Goal: Task Accomplishment & Management: Manage account settings

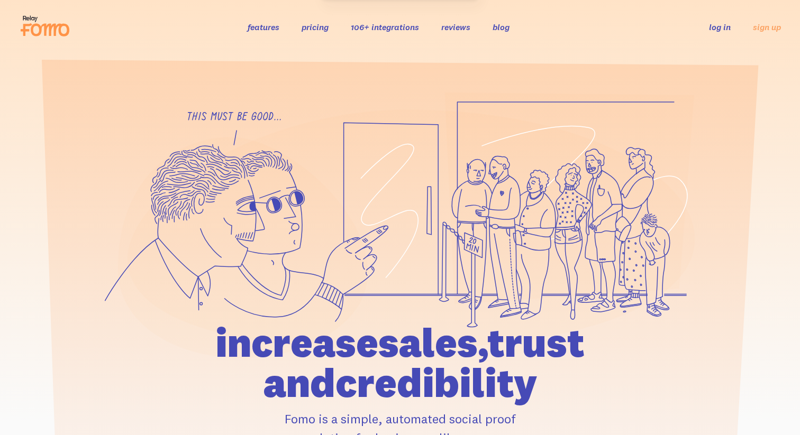
click at [730, 26] on ul "log in sign up" at bounding box center [738, 27] width 85 height 12
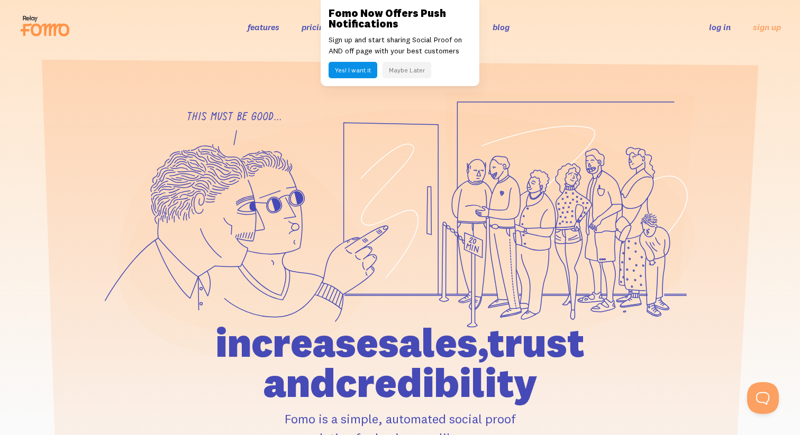
click at [725, 26] on link "log in" at bounding box center [720, 27] width 22 height 11
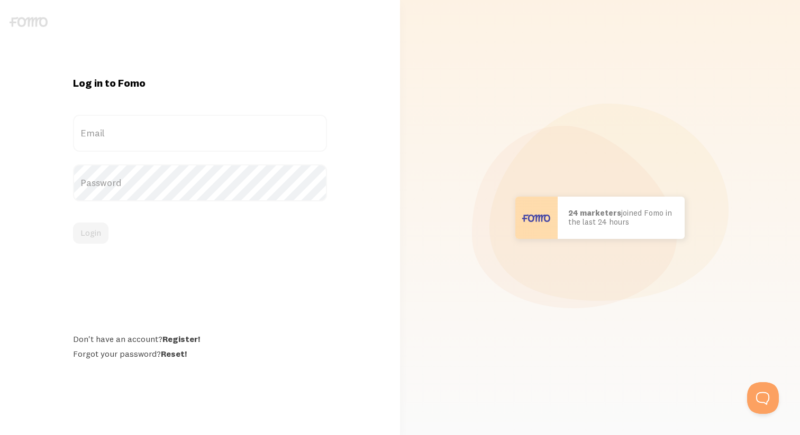
click at [128, 135] on label "Email" at bounding box center [200, 133] width 254 height 37
click at [128, 135] on input "Email" at bounding box center [200, 133] width 254 height 37
paste input "ryanc@jbtools.com"
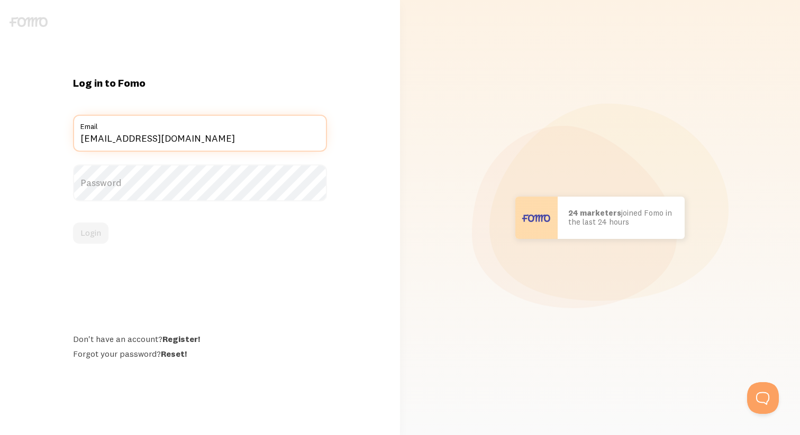
type input "ryanc@jbtools.com"
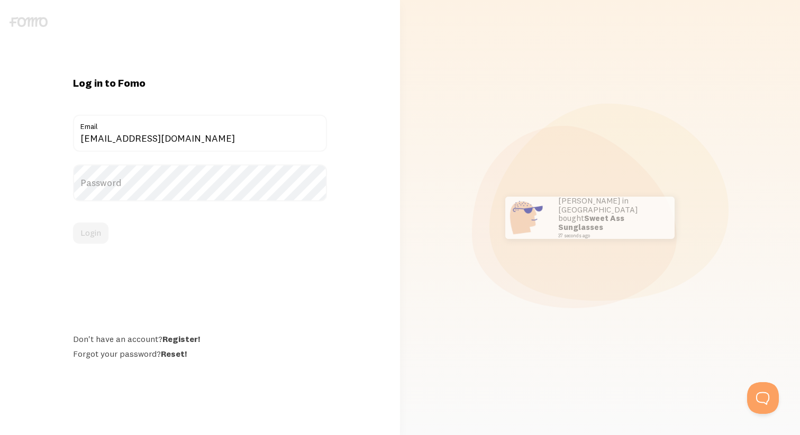
click at [127, 188] on label "Password" at bounding box center [200, 182] width 254 height 37
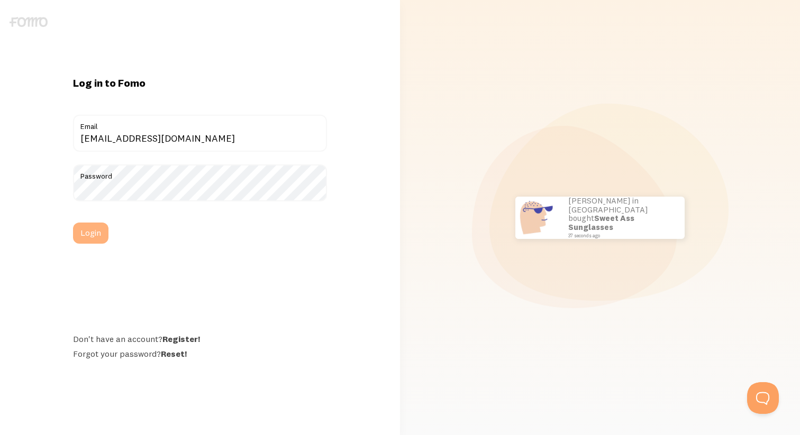
click at [94, 234] on button "Login" at bounding box center [90, 233] width 35 height 21
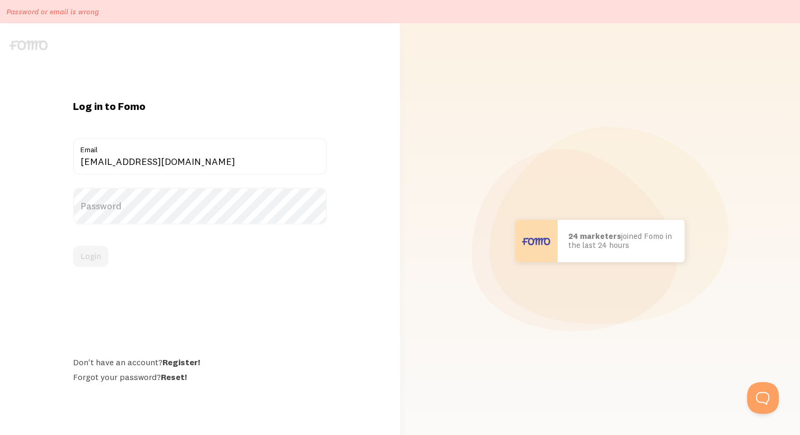
click at [97, 203] on label "Password" at bounding box center [200, 206] width 254 height 37
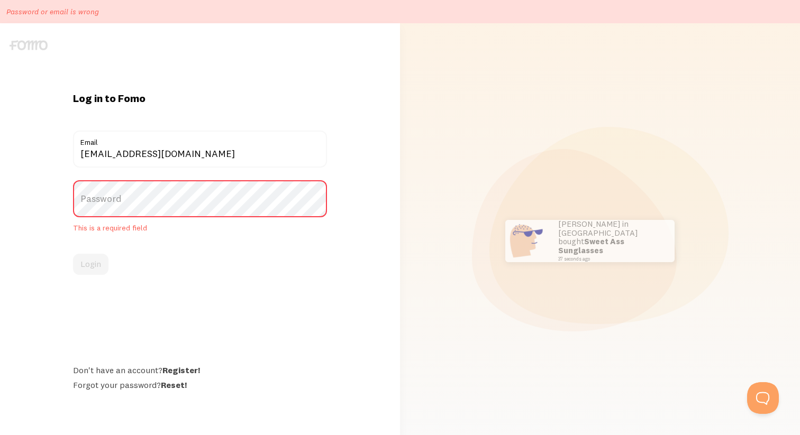
click at [107, 193] on label "Password" at bounding box center [200, 198] width 254 height 37
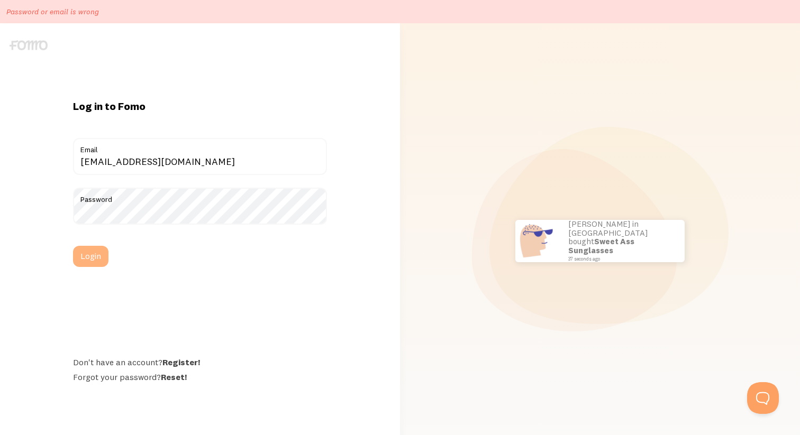
click at [88, 261] on button "Login" at bounding box center [90, 256] width 35 height 21
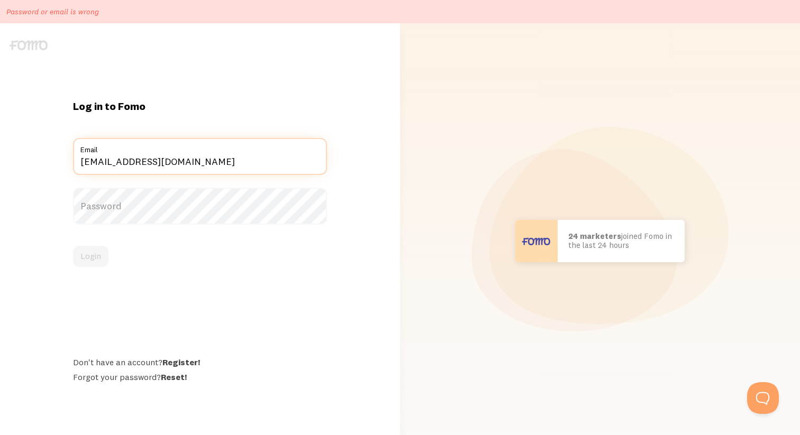
click at [216, 159] on input "[EMAIL_ADDRESS][DOMAIN_NAME]" at bounding box center [200, 156] width 254 height 37
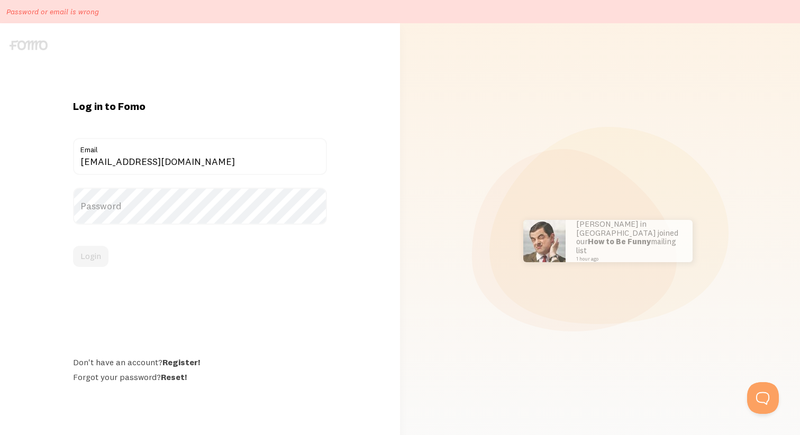
click at [148, 153] on label "Email" at bounding box center [200, 147] width 254 height 18
click at [148, 153] on input "ryanc@jbtools.com" at bounding box center [200, 156] width 254 height 37
click at [148, 153] on label "Email" at bounding box center [200, 147] width 254 height 18
click at [148, 153] on input "ryanc@jbtools.com" at bounding box center [200, 156] width 254 height 37
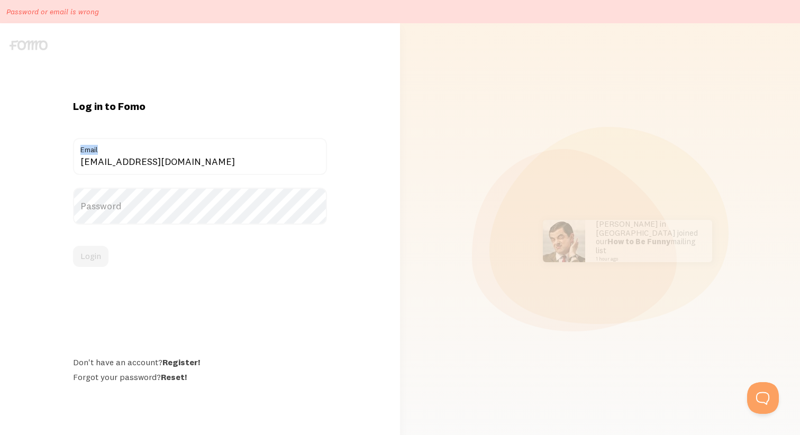
click at [148, 153] on label "Email" at bounding box center [200, 147] width 254 height 18
click at [148, 153] on input "ryanc@jbtools.com" at bounding box center [200, 156] width 254 height 37
click at [148, 153] on label "Email" at bounding box center [200, 147] width 254 height 18
click at [148, 153] on input "ryanc@jbtools.com" at bounding box center [200, 156] width 254 height 37
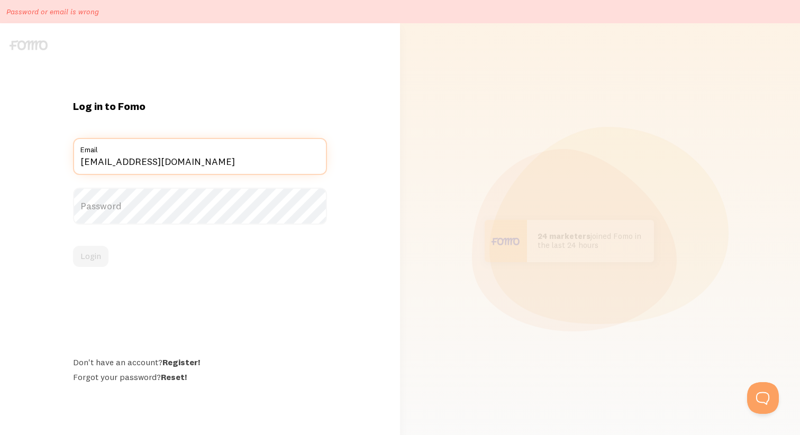
click at [149, 162] on input "ryanc@jbtools.com" at bounding box center [200, 156] width 254 height 37
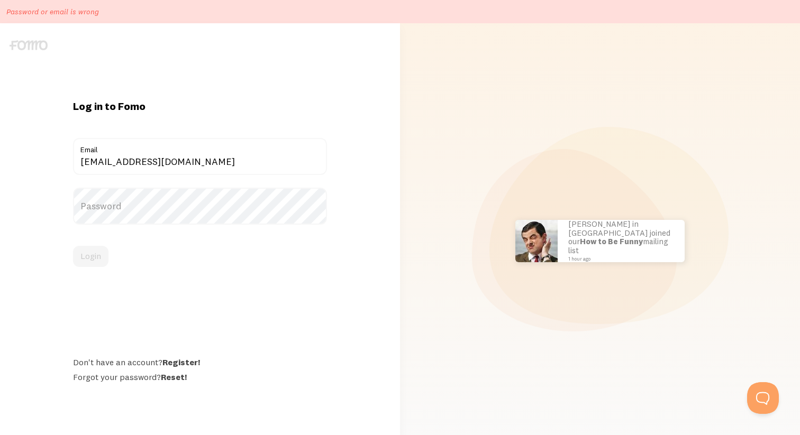
click at [158, 207] on label "Password" at bounding box center [200, 206] width 254 height 37
click at [78, 253] on button "Login" at bounding box center [90, 256] width 35 height 21
click at [172, 380] on link "Reset!" at bounding box center [174, 377] width 26 height 11
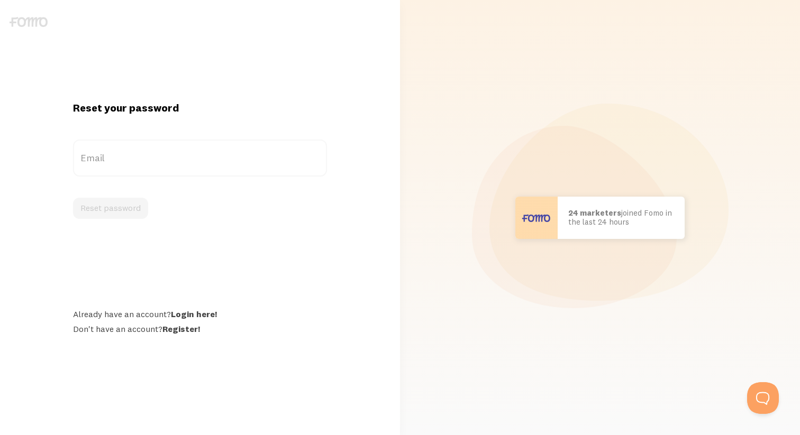
click at [108, 160] on label "Email" at bounding box center [200, 158] width 254 height 37
click at [108, 160] on input "Email" at bounding box center [200, 158] width 254 height 37
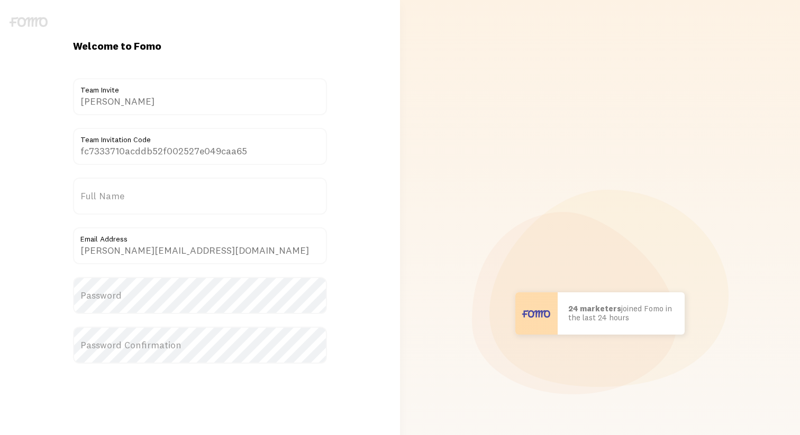
click at [161, 194] on label "Full Name" at bounding box center [200, 196] width 254 height 37
click at [161, 194] on input "Full Name" at bounding box center [200, 196] width 254 height 37
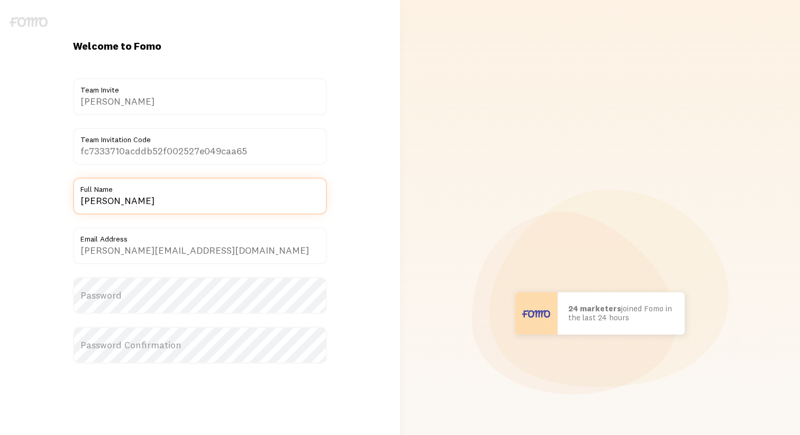
type input "[PERSON_NAME]"
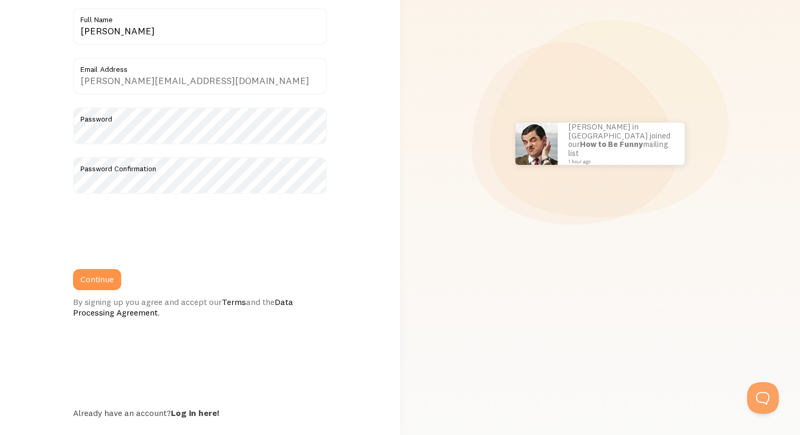
scroll to position [191, 0]
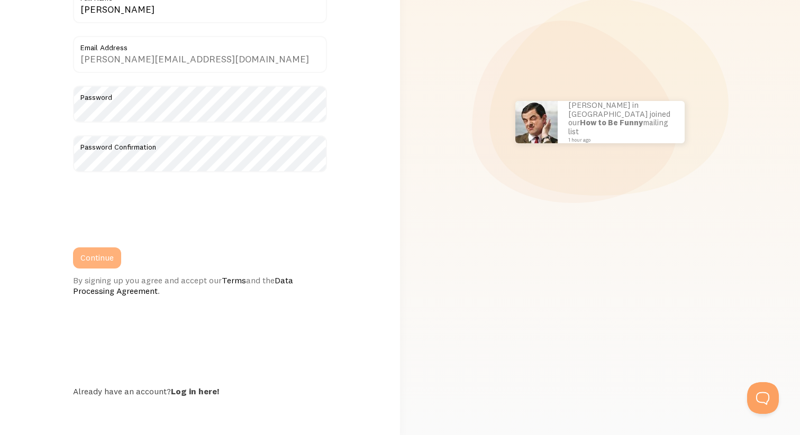
click at [98, 251] on button "Continue" at bounding box center [97, 257] width 48 height 21
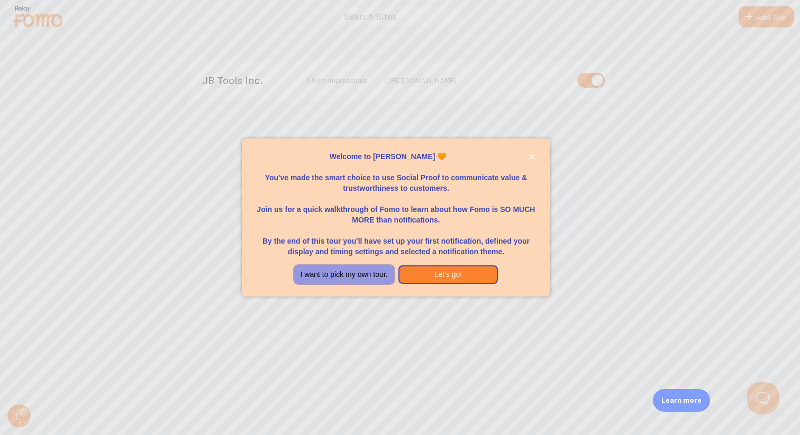
click at [342, 279] on button "I want to pick my own tour." at bounding box center [344, 274] width 100 height 19
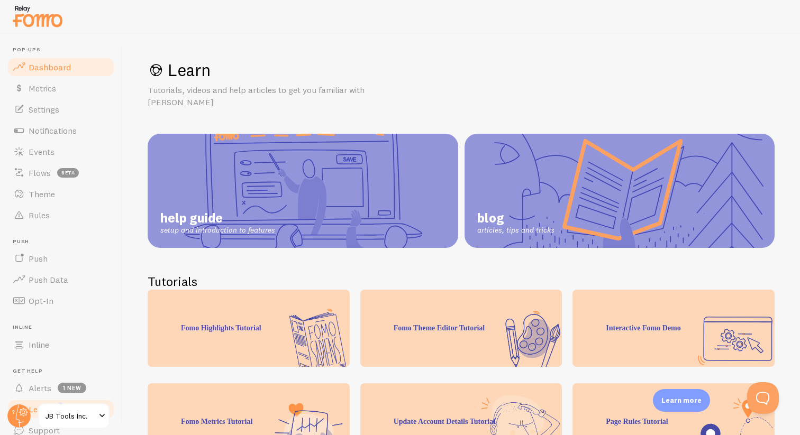
click at [58, 74] on link "Dashboard" at bounding box center [60, 67] width 109 height 21
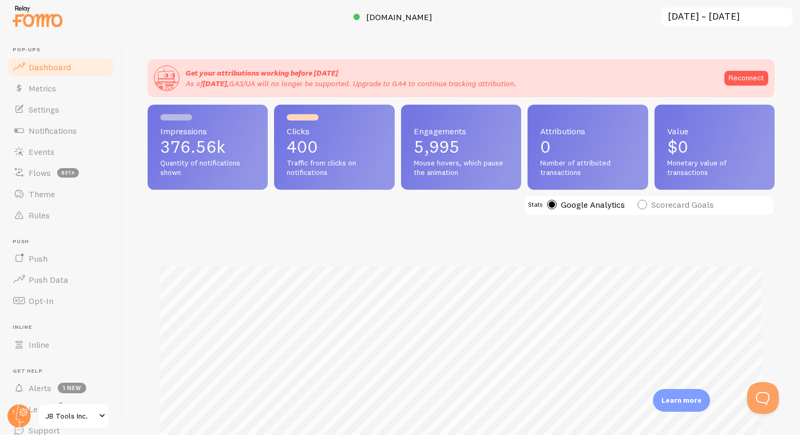
scroll to position [278, 627]
click at [641, 204] on label "Scorecard Goals" at bounding box center [675, 205] width 76 height 10
click at [641, 182] on input "Scorecard Goals" at bounding box center [641, 177] width 9 height 9
radio input "true"
radio input "false"
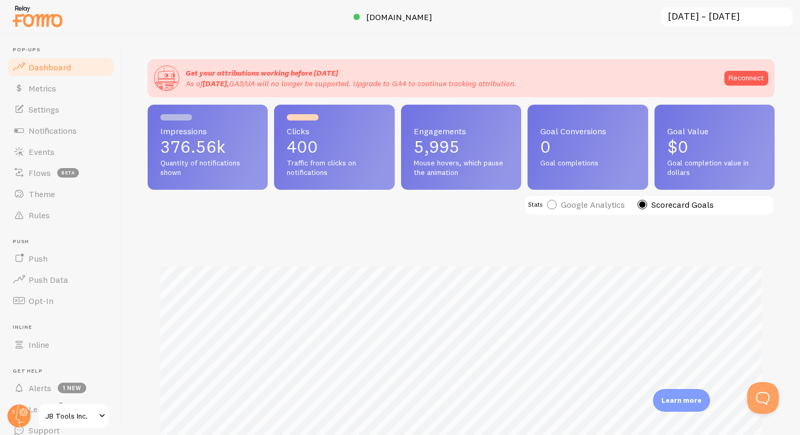
click at [702, 20] on input "2025-10-01 ~ 2025-10-07" at bounding box center [726, 17] width 133 height 22
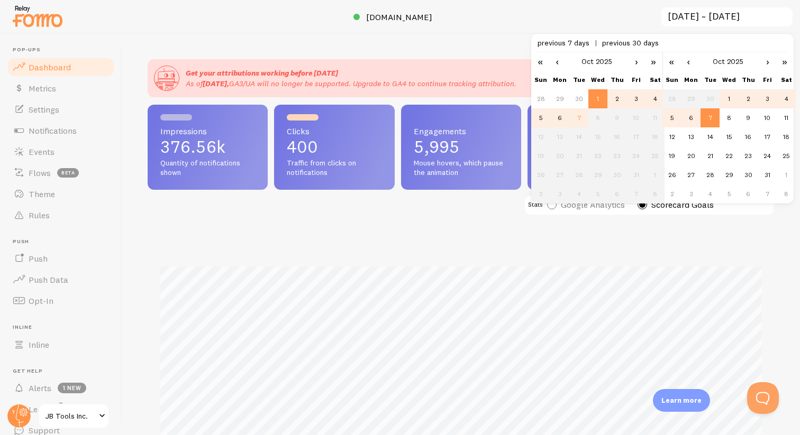
click at [558, 61] on link "‹" at bounding box center [557, 61] width 16 height 18
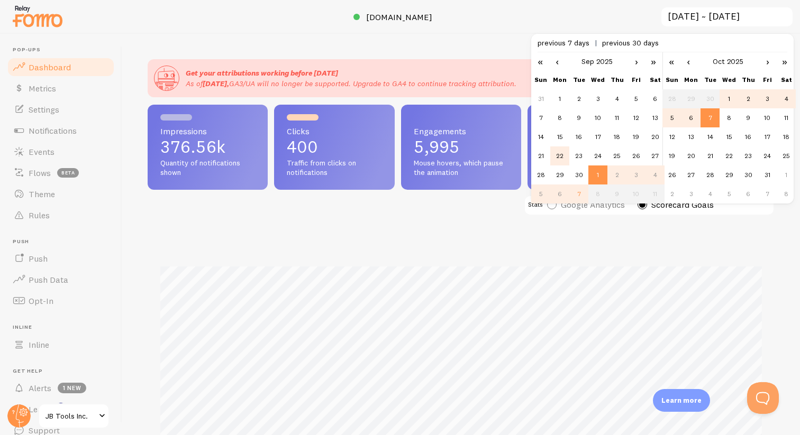
click at [559, 158] on td "22" at bounding box center [559, 155] width 19 height 19
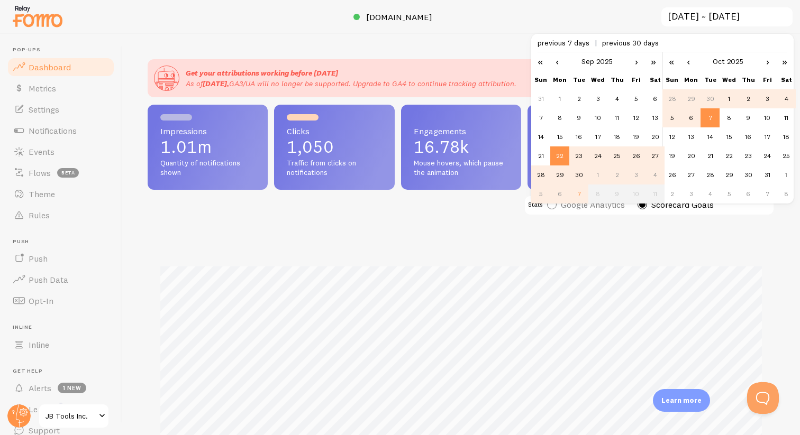
click at [673, 96] on td "28" at bounding box center [671, 98] width 19 height 19
type input "2025-09-22 ~ 2025-09-28"
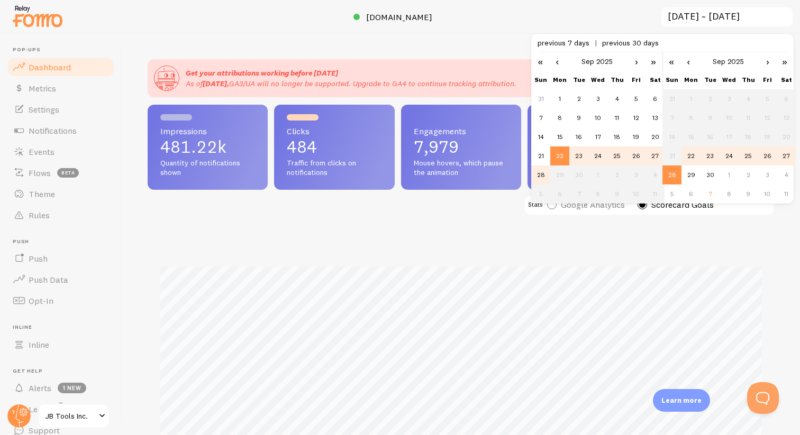
click at [481, 24] on div at bounding box center [400, 17] width 800 height 34
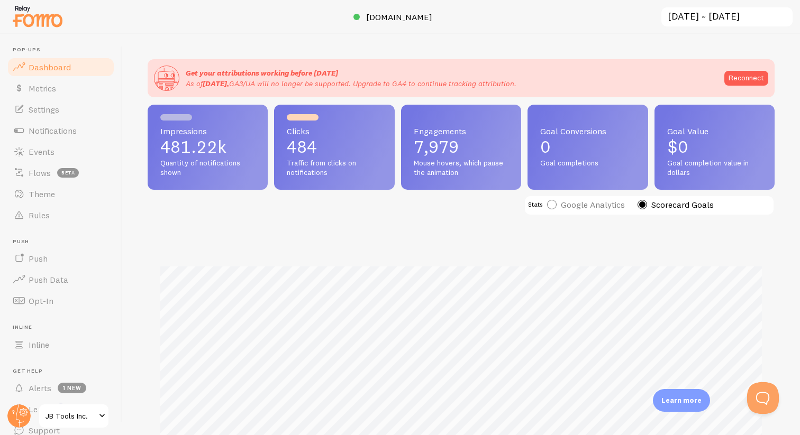
click at [555, 205] on label "Google Analytics" at bounding box center [586, 205] width 78 height 10
click at [555, 182] on input "Google Analytics" at bounding box center [551, 177] width 9 height 9
radio input "true"
click at [642, 204] on label "Scorecard Goals" at bounding box center [675, 205] width 76 height 10
click at [642, 182] on input "Scorecard Goals" at bounding box center [641, 177] width 9 height 9
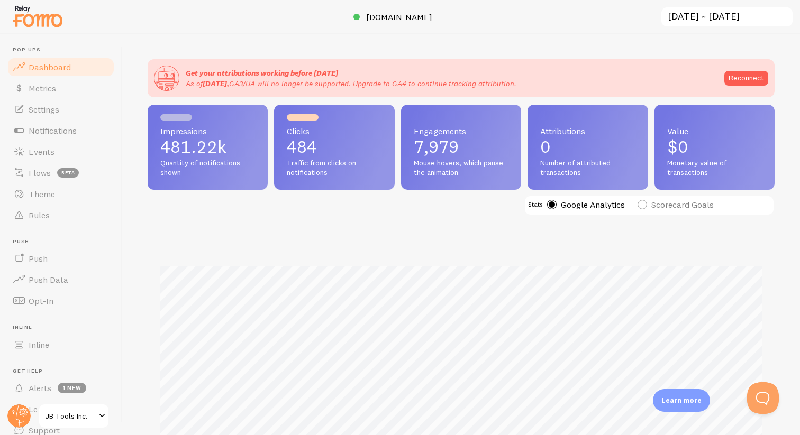
radio input "true"
click at [553, 205] on label "Google Analytics" at bounding box center [586, 205] width 78 height 10
click at [553, 182] on input "Google Analytics" at bounding box center [551, 177] width 9 height 9
radio input "true"
radio input "false"
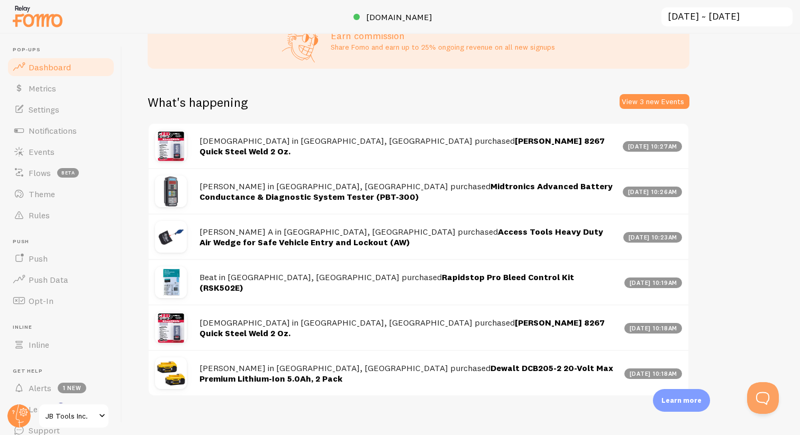
scroll to position [531, 0]
click at [31, 84] on span "Metrics" at bounding box center [42, 88] width 27 height 11
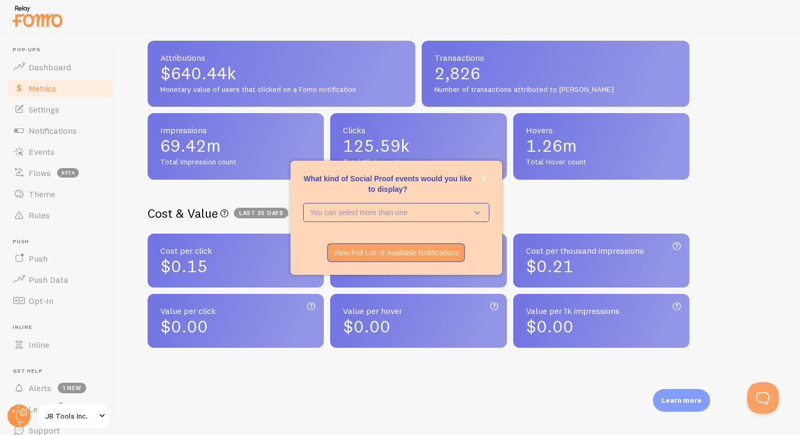
scroll to position [178, 0]
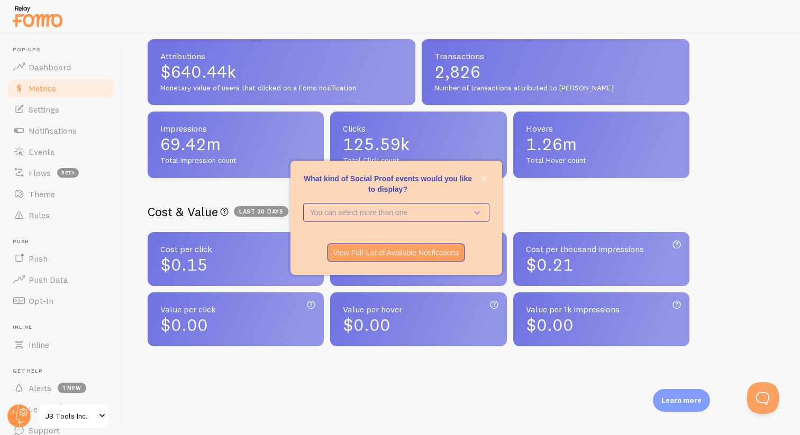
click at [166, 188] on div "All-time Stats All-time Fomo interactions on your site since 2022-04-11 Statist…" at bounding box center [418, 161] width 541 height 369
click at [484, 178] on icon "close," at bounding box center [483, 178] width 5 height 5
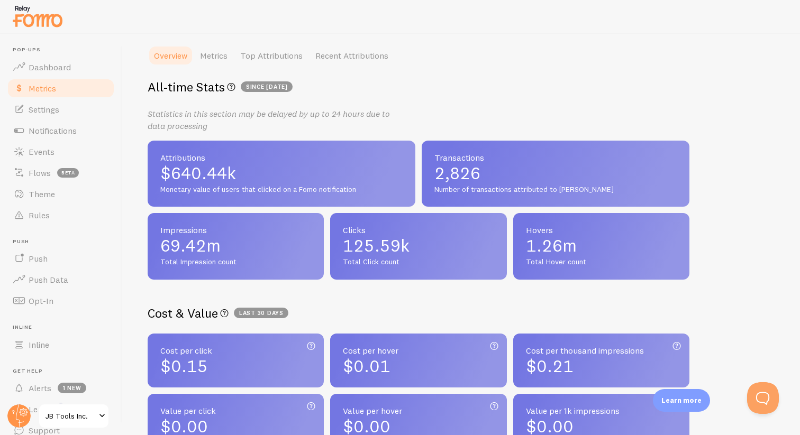
scroll to position [0, 0]
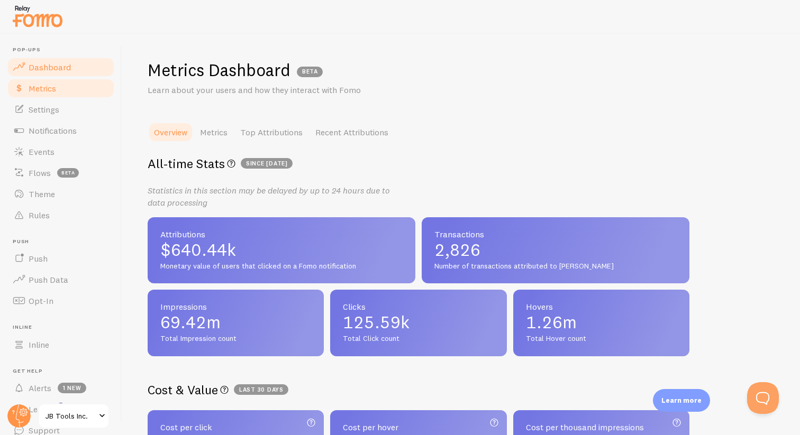
click at [58, 68] on span "Dashboard" at bounding box center [50, 67] width 42 height 11
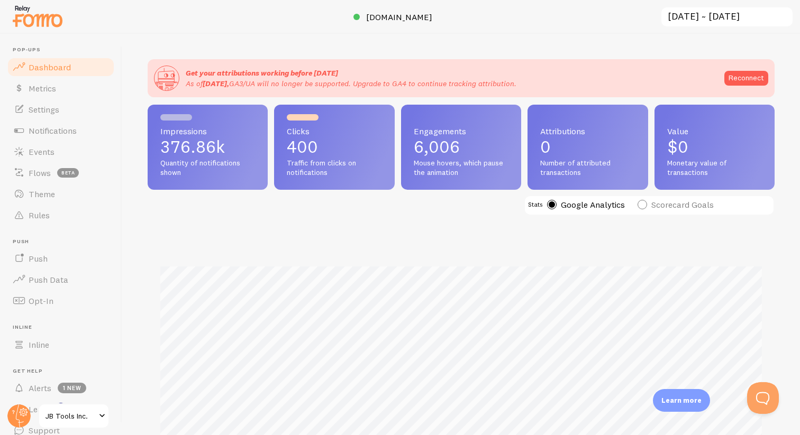
scroll to position [278, 627]
click at [730, 12] on input "2025-10-01 ~ 2025-10-07" at bounding box center [726, 17] width 133 height 22
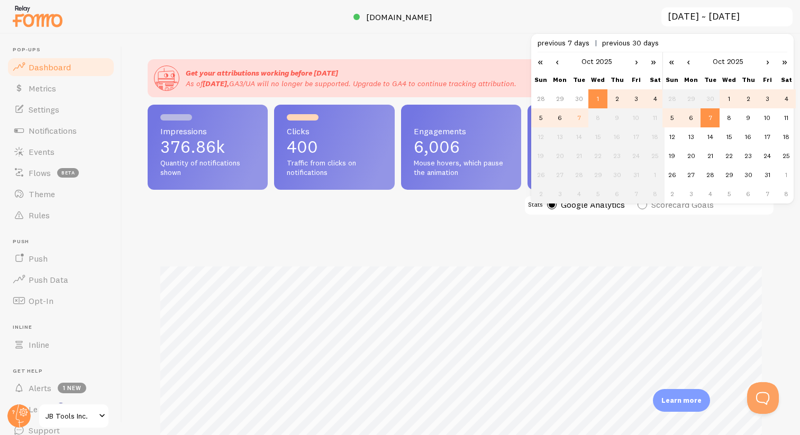
click at [555, 63] on link "‹" at bounding box center [557, 61] width 16 height 18
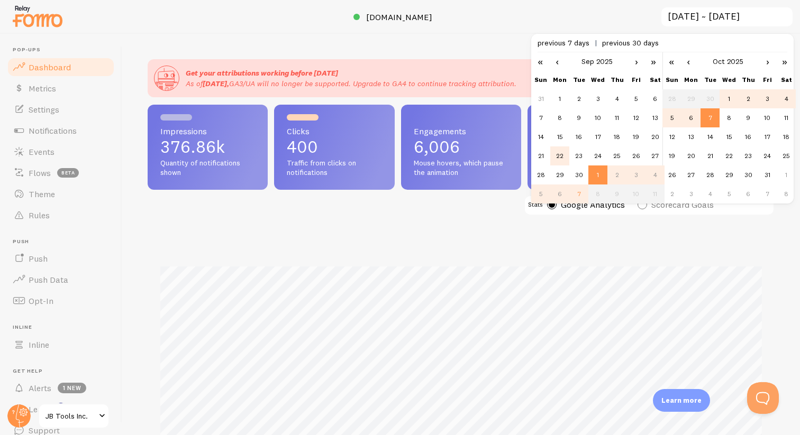
click at [561, 158] on td "22" at bounding box center [559, 155] width 19 height 19
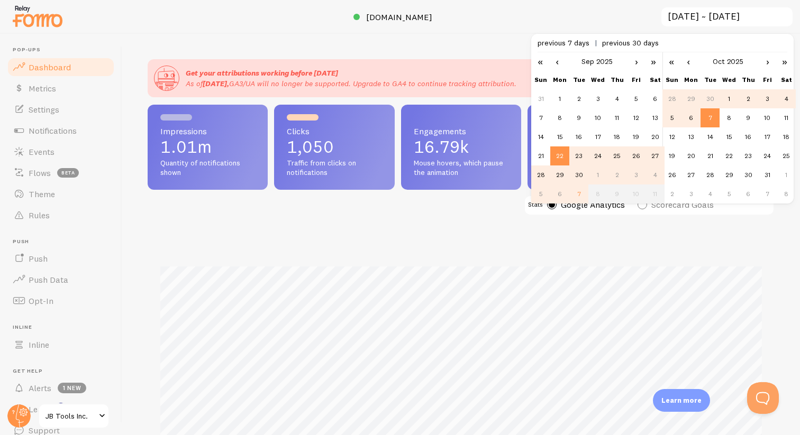
click at [674, 99] on td "28" at bounding box center [671, 98] width 19 height 19
type input "2025-09-22 ~ 2025-09-28"
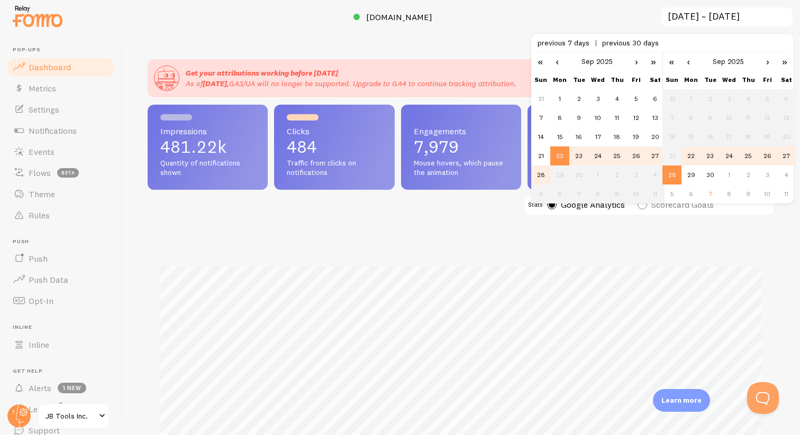
click at [402, 29] on div at bounding box center [400, 17] width 800 height 34
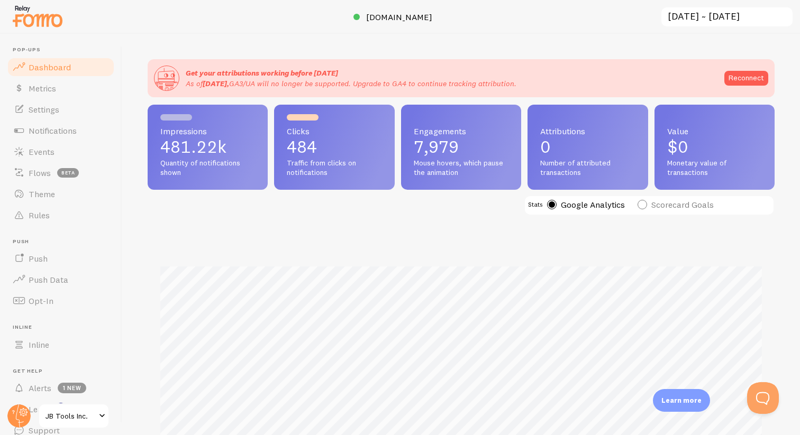
scroll to position [21, 0]
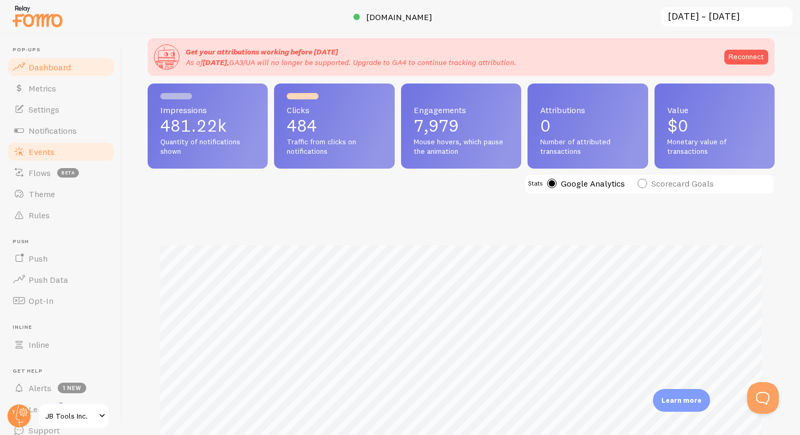
click at [40, 148] on span "Events" at bounding box center [42, 151] width 26 height 11
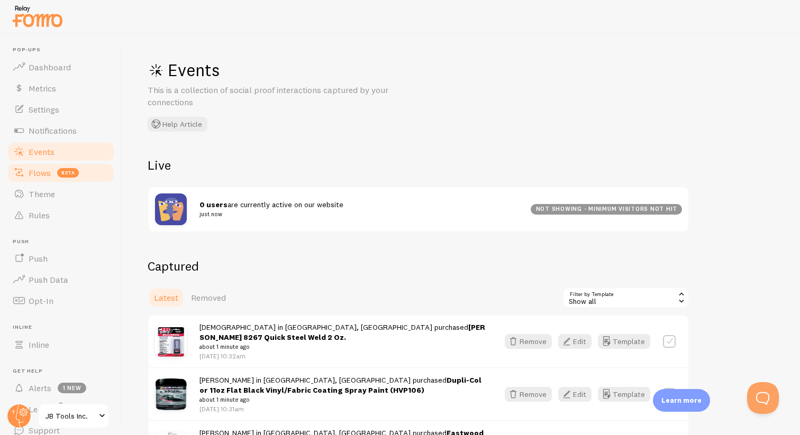
click at [41, 168] on span "Flows" at bounding box center [40, 173] width 22 height 11
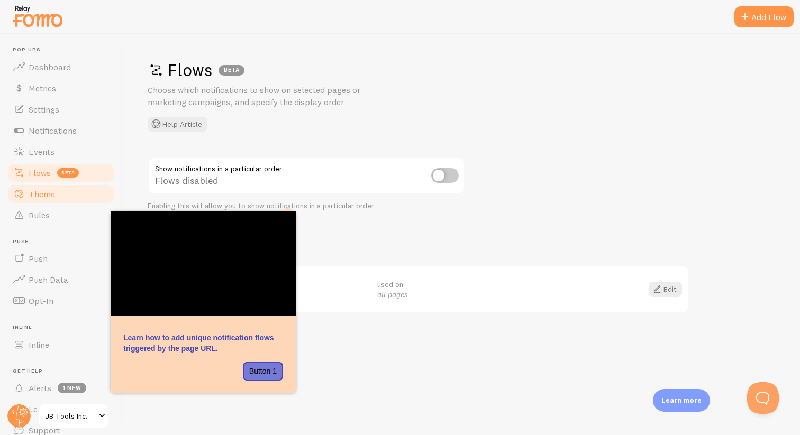
click at [40, 191] on span "Theme" at bounding box center [42, 194] width 26 height 11
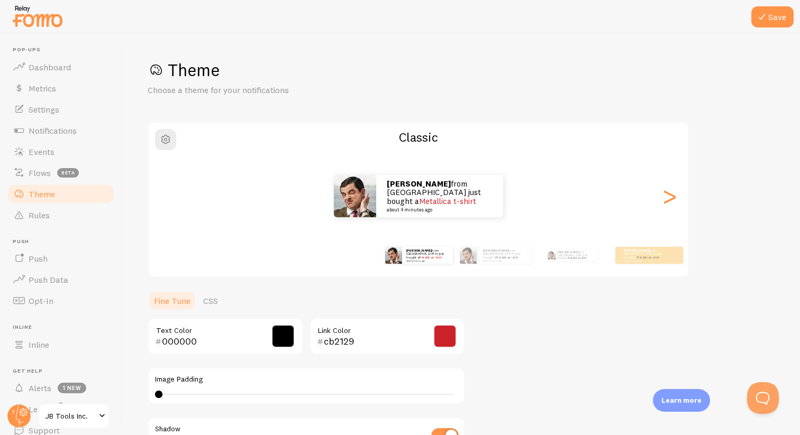
scroll to position [44, 0]
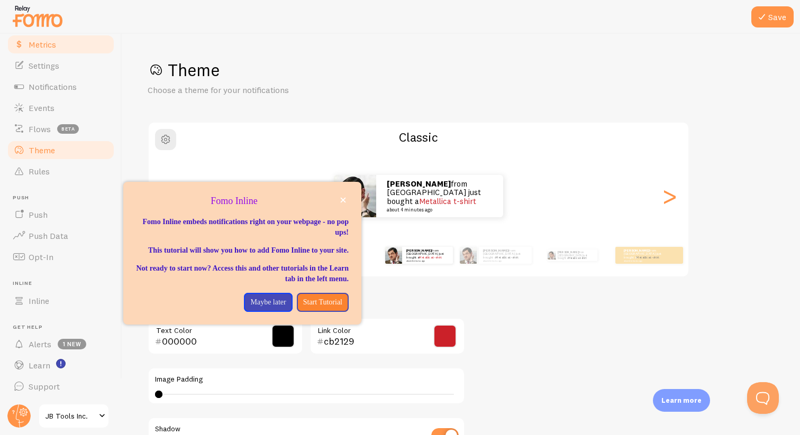
click at [41, 44] on span "Metrics" at bounding box center [42, 44] width 27 height 11
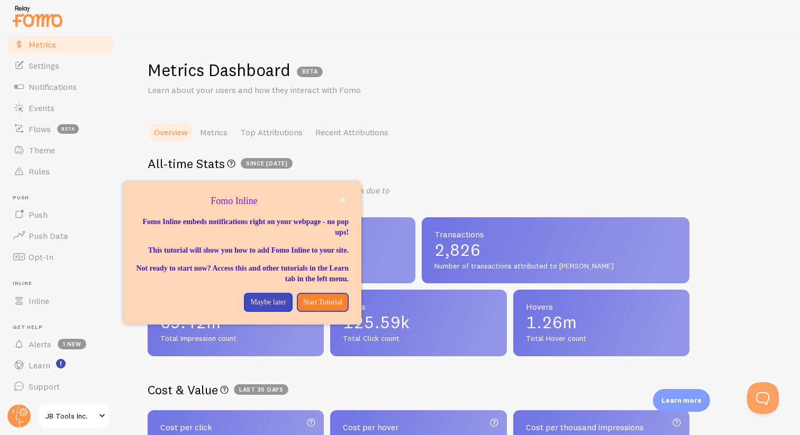
click at [428, 122] on ul "Overview Metrics Top Attributions Recent Attributions" at bounding box center [418, 132] width 541 height 21
click at [252, 308] on p "Maybe later" at bounding box center [267, 302] width 35 height 11
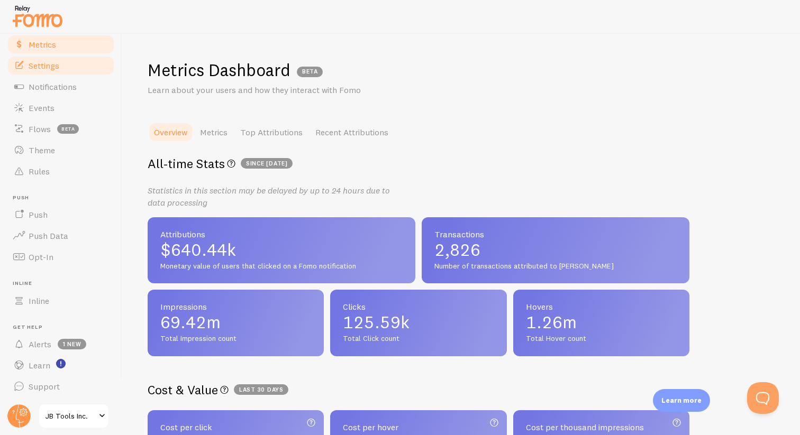
click at [54, 64] on span "Settings" at bounding box center [44, 65] width 31 height 11
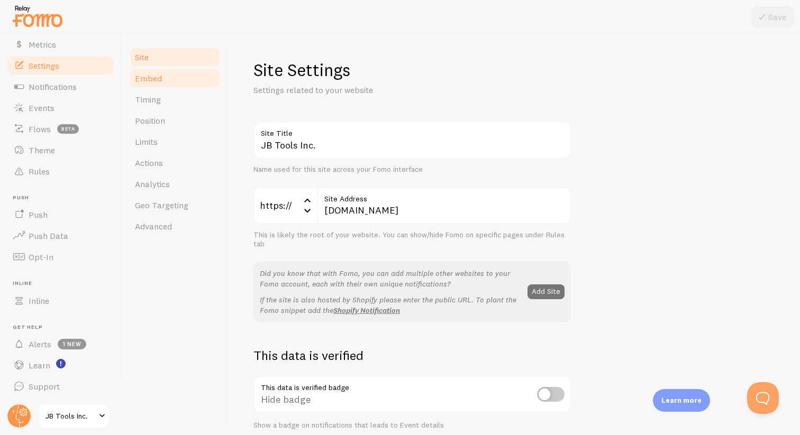
click at [156, 71] on link "Embed" at bounding box center [174, 78] width 93 height 21
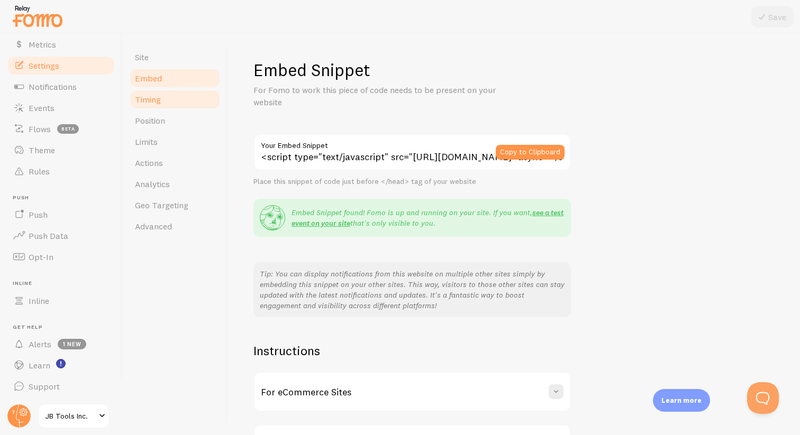
click at [152, 93] on link "Timing" at bounding box center [174, 99] width 93 height 21
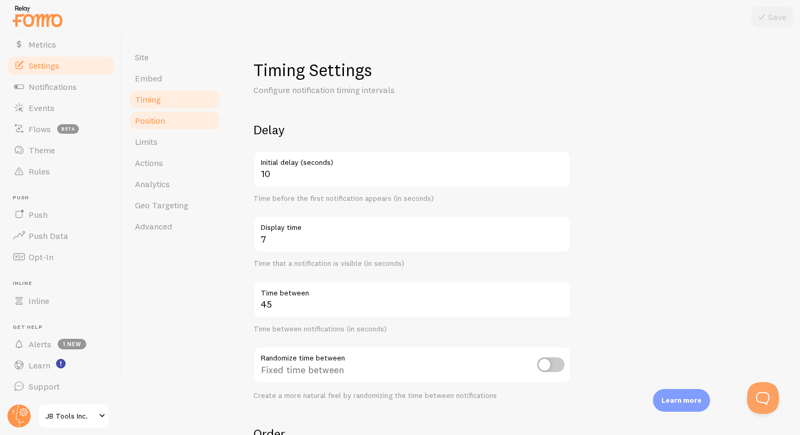
click at [155, 116] on span "Position" at bounding box center [150, 120] width 30 height 11
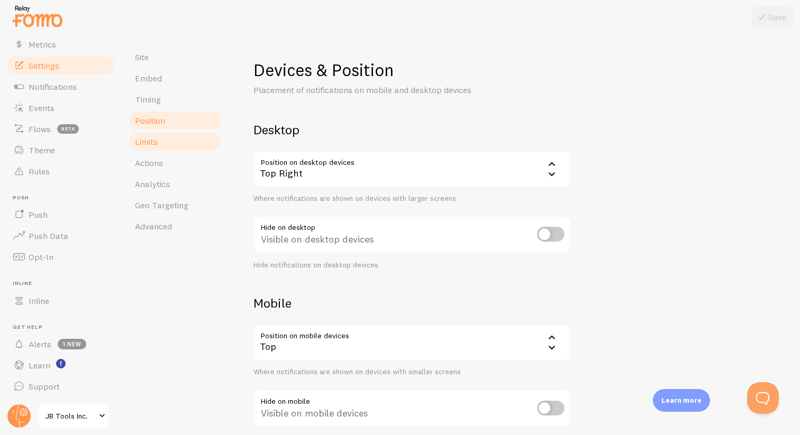
click at [152, 136] on span "Limits" at bounding box center [146, 141] width 23 height 11
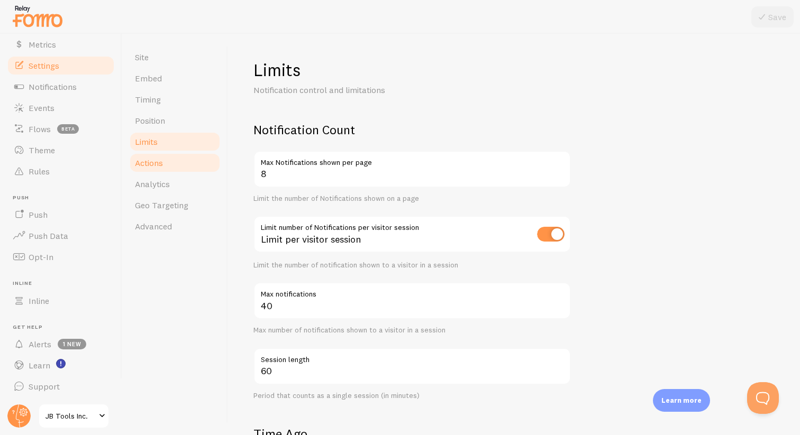
click at [148, 155] on link "Actions" at bounding box center [174, 162] width 93 height 21
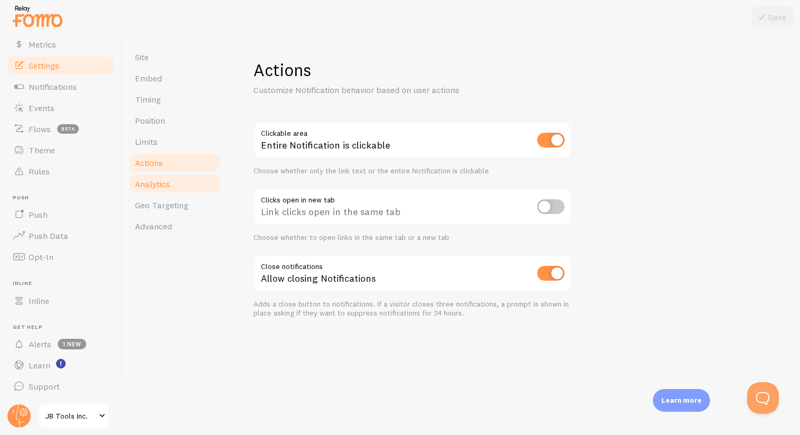
click at [146, 177] on link "Analytics" at bounding box center [174, 183] width 93 height 21
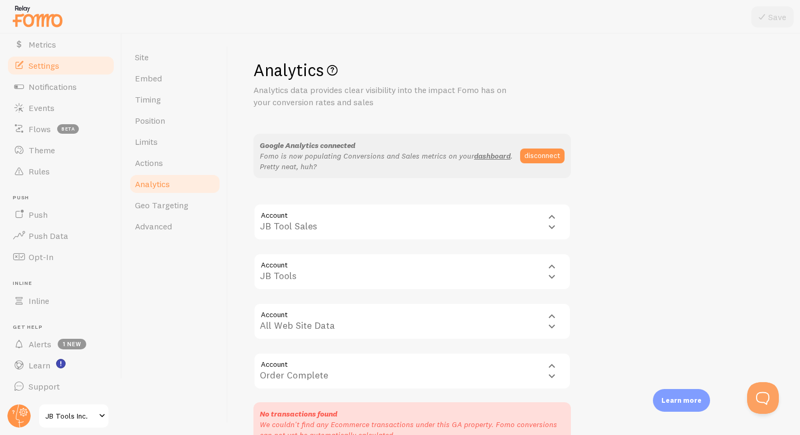
scroll to position [94, 0]
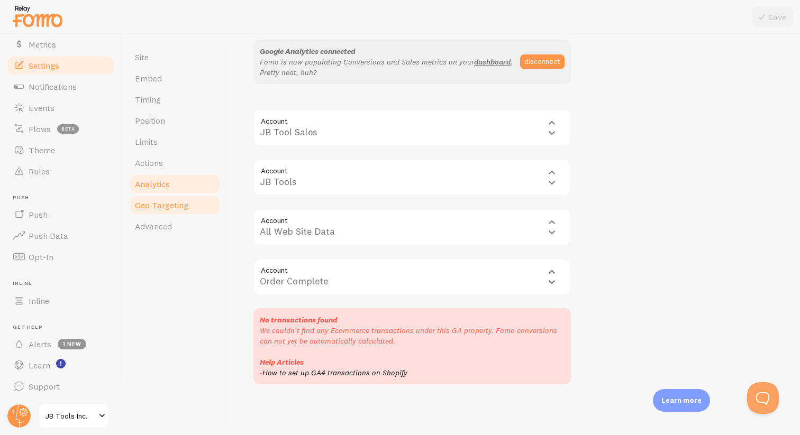
click at [169, 200] on span "Geo Targeting" at bounding box center [161, 205] width 53 height 11
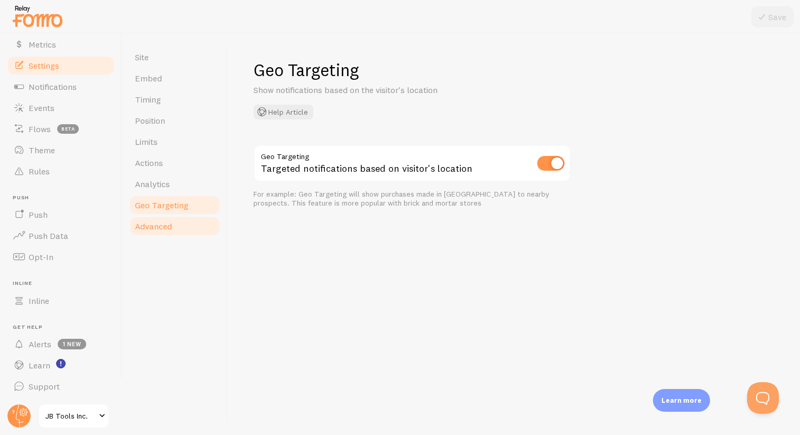
click at [159, 226] on span "Advanced" at bounding box center [153, 226] width 37 height 11
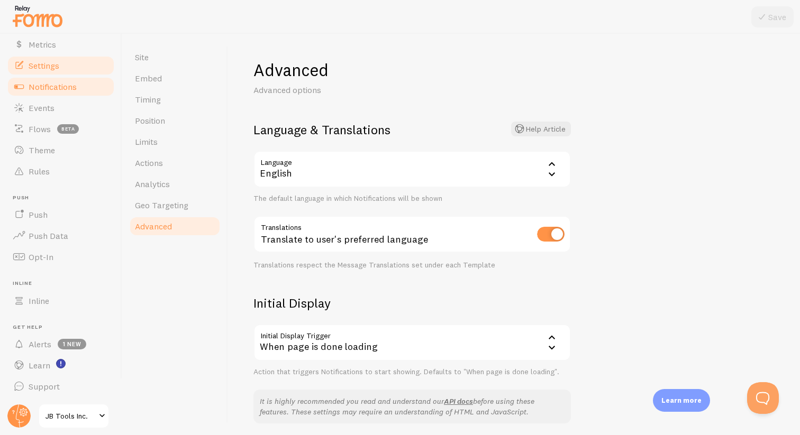
click at [52, 90] on span "Notifications" at bounding box center [53, 86] width 48 height 11
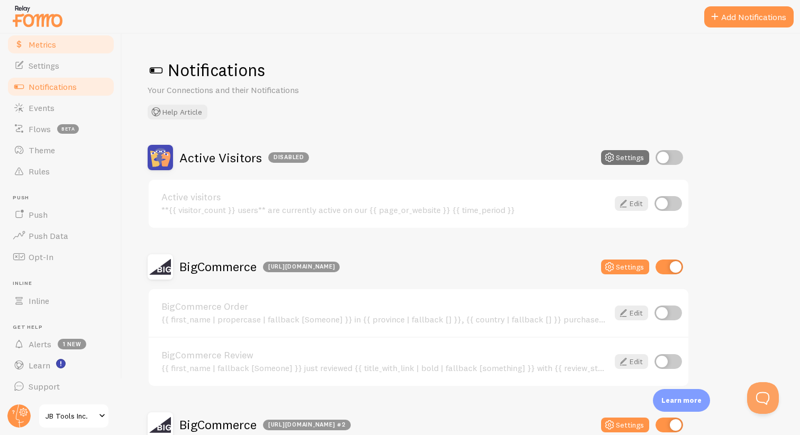
click at [48, 45] on span "Metrics" at bounding box center [42, 44] width 27 height 11
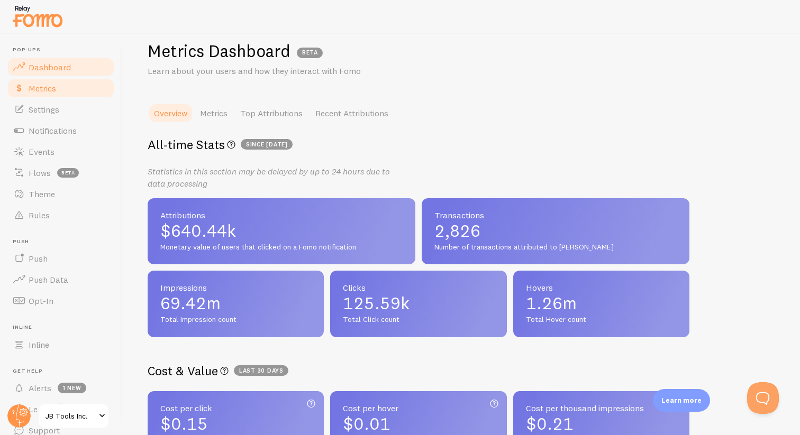
click at [44, 70] on span "Dashboard" at bounding box center [50, 67] width 42 height 11
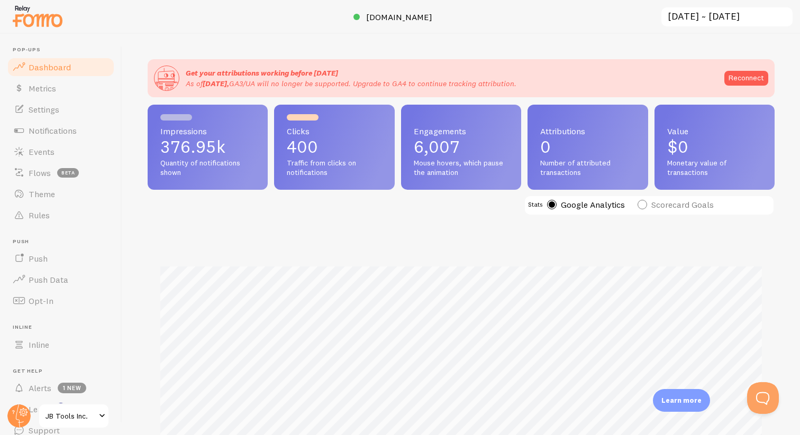
scroll to position [278, 627]
click at [693, 13] on input "2025-10-01 ~ 2025-10-07" at bounding box center [726, 17] width 133 height 22
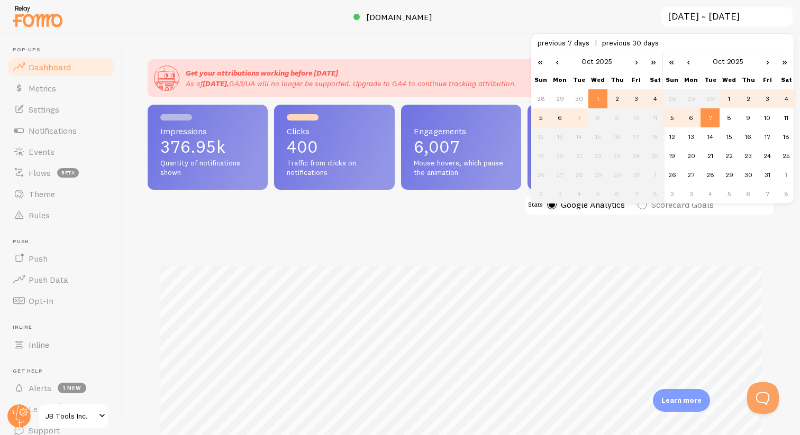
click at [557, 64] on link "‹" at bounding box center [557, 61] width 16 height 18
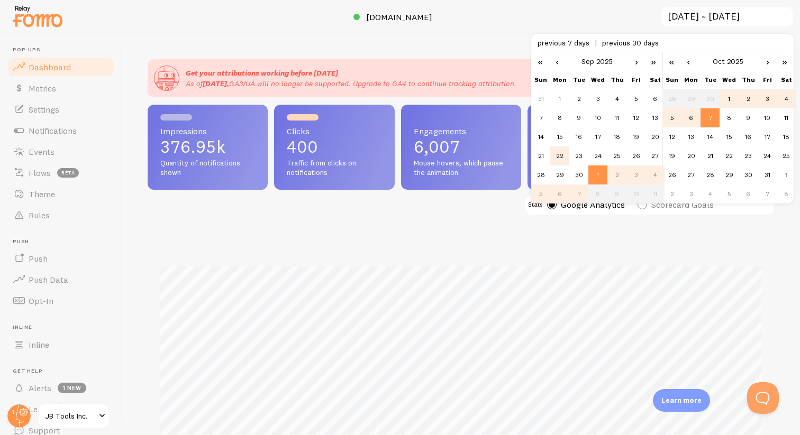
click at [554, 159] on td "22" at bounding box center [559, 155] width 19 height 19
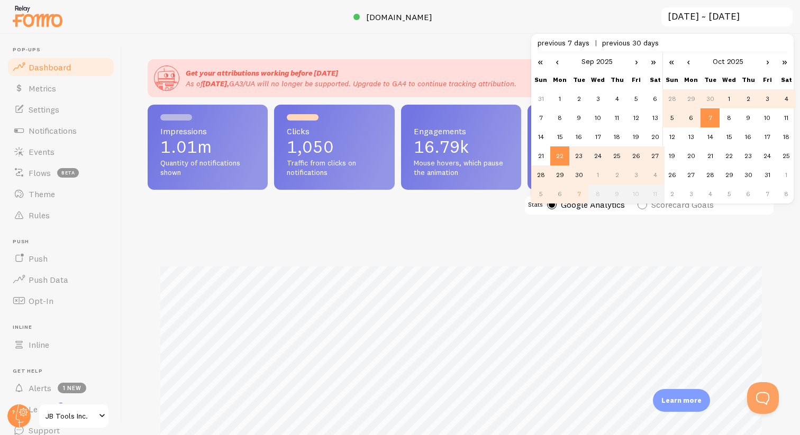
click at [672, 97] on td "28" at bounding box center [671, 98] width 19 height 19
type input "2025-09-22 ~ 2025-09-28"
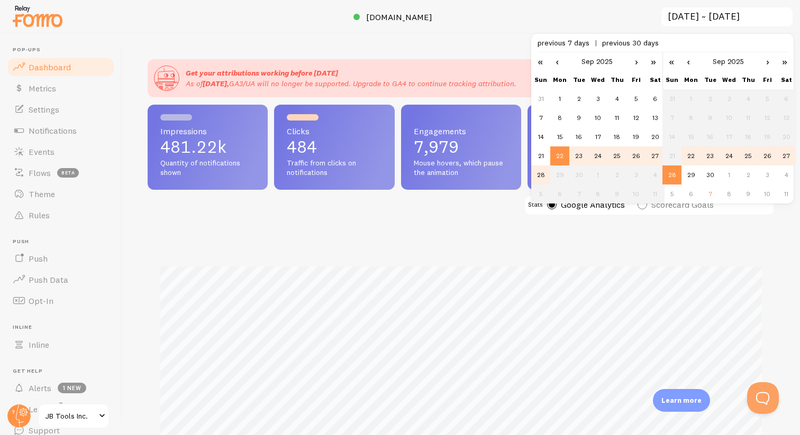
click at [480, 234] on div "Impressions 481.22k Quantity of notifications shown Clicks 484 Traffic from cli…" at bounding box center [461, 312] width 627 height 415
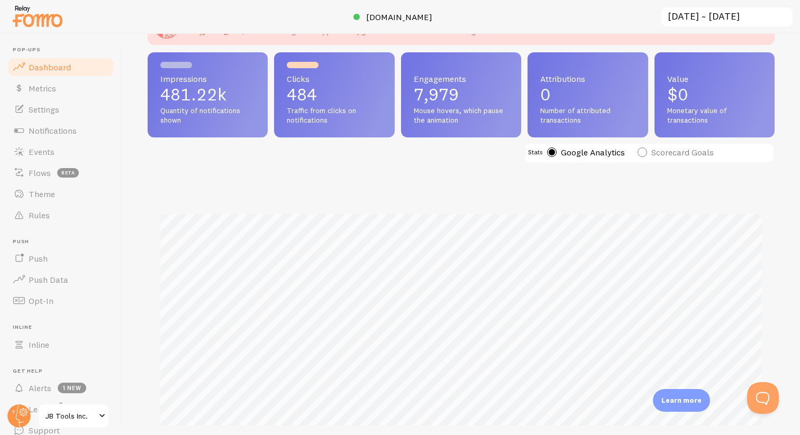
scroll to position [0, 0]
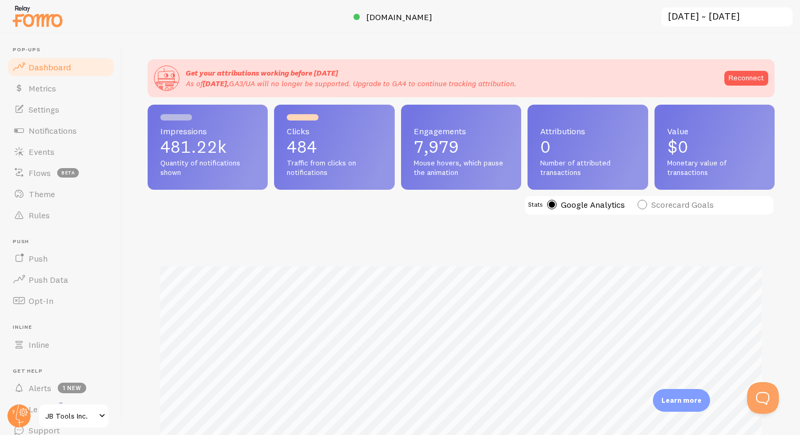
click at [639, 202] on label "Scorecard Goals" at bounding box center [675, 205] width 76 height 10
click at [639, 182] on input "Scorecard Goals" at bounding box center [641, 177] width 9 height 9
radio input "true"
click at [549, 205] on label "Google Analytics" at bounding box center [586, 205] width 78 height 10
click at [549, 182] on input "Google Analytics" at bounding box center [551, 177] width 9 height 9
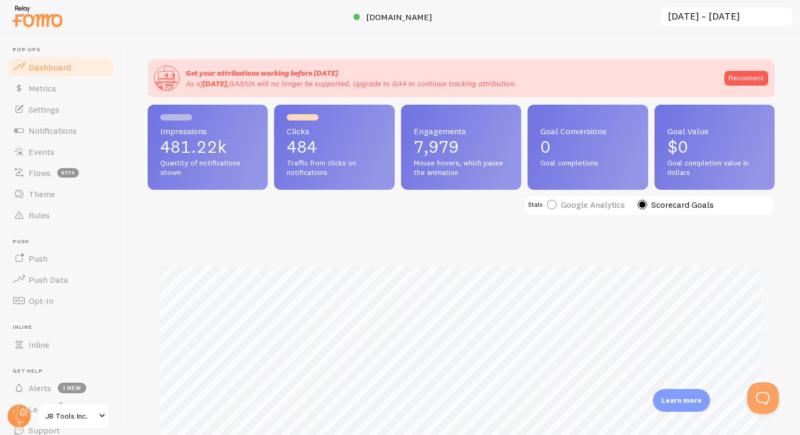
radio input "true"
radio input "false"
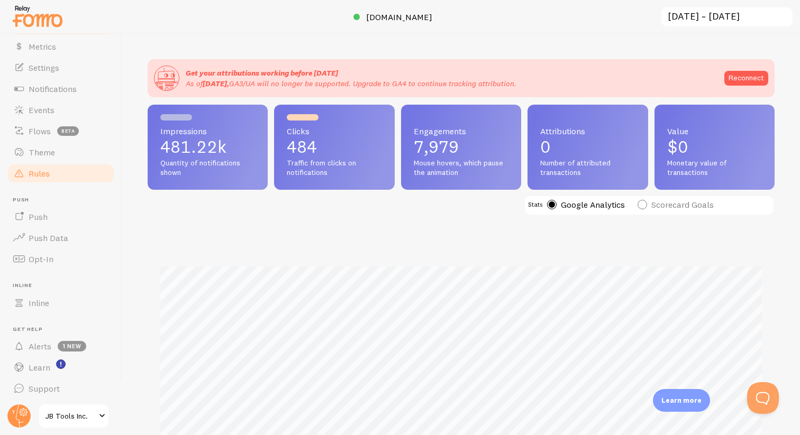
scroll to position [44, 0]
click at [42, 232] on span "Push Data" at bounding box center [49, 236] width 40 height 11
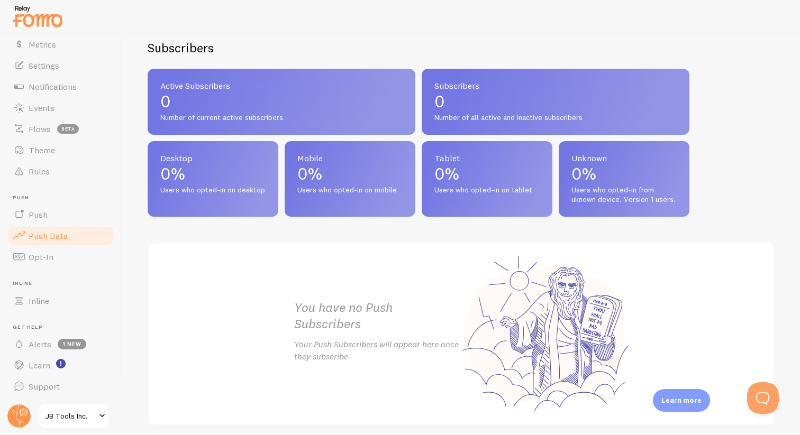
scroll to position [468, 0]
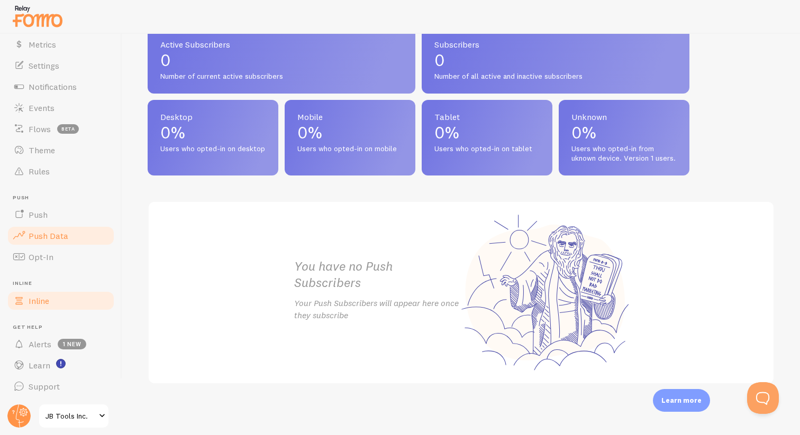
click at [41, 299] on span "Inline" at bounding box center [39, 301] width 21 height 11
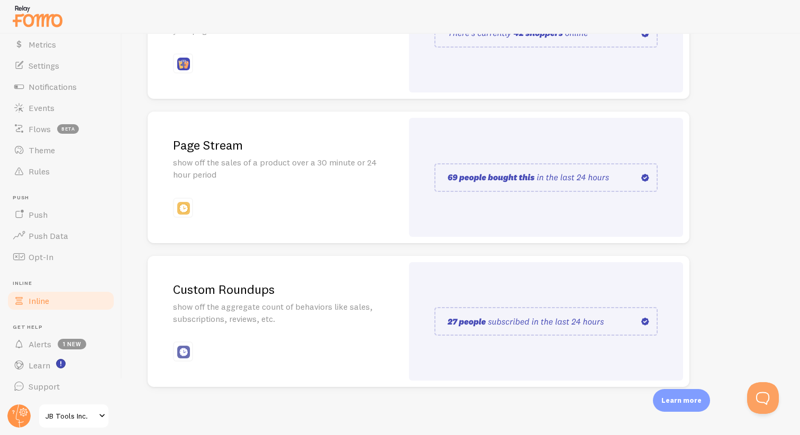
scroll to position [204, 0]
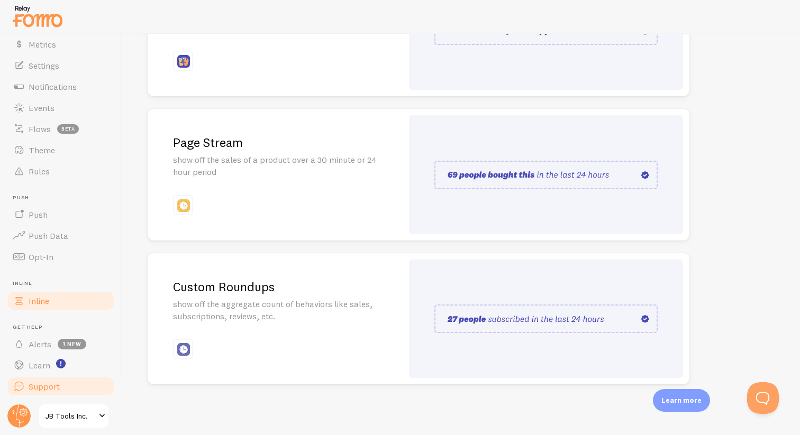
click at [45, 387] on span "Support" at bounding box center [44, 386] width 31 height 11
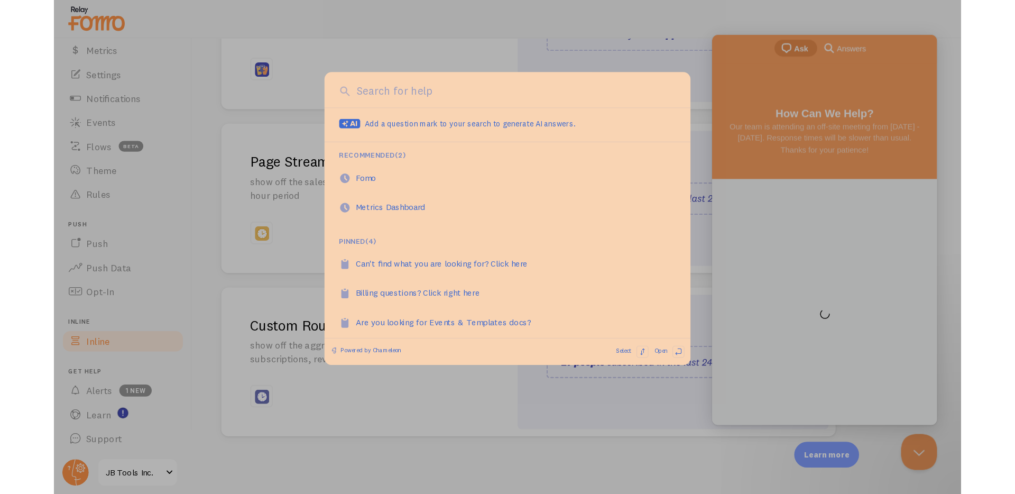
scroll to position [0, 0]
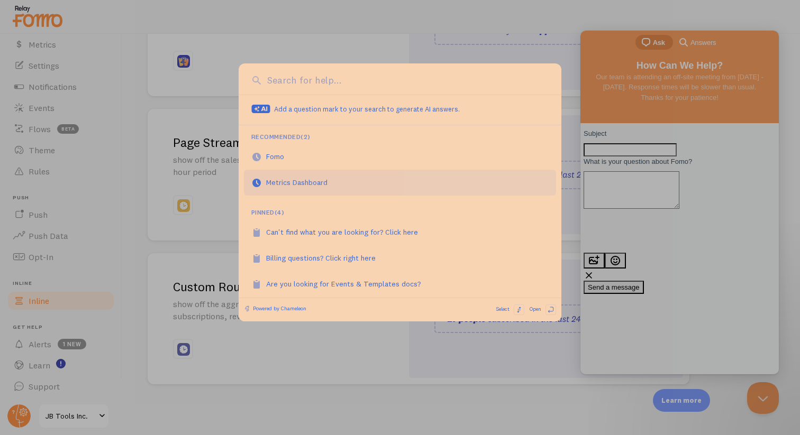
click at [308, 179] on div "Metrics Dashboard" at bounding box center [302, 182] width 73 height 11
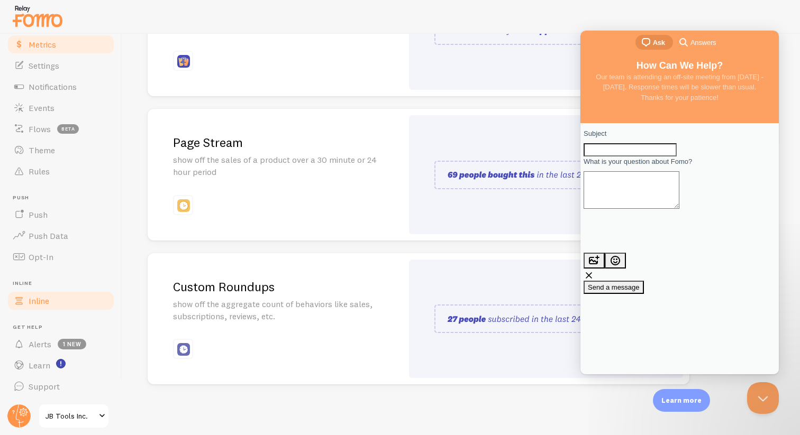
click at [52, 47] on span "Metrics" at bounding box center [42, 44] width 27 height 11
